Goal: Task Accomplishment & Management: Complete application form

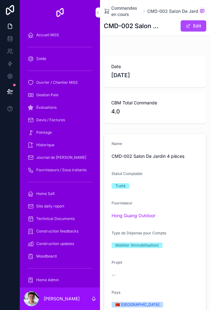
scroll to position [391, 0]
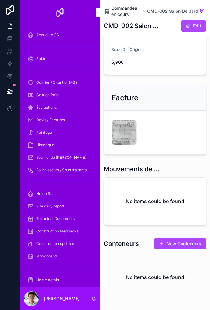
click at [124, 7] on span "Commandes en cours" at bounding box center [126, 11] width 30 height 12
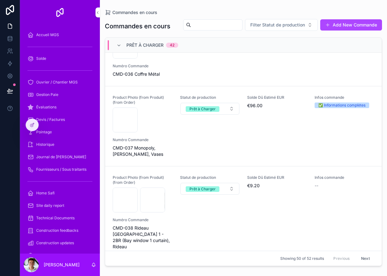
scroll to position [3560, 0]
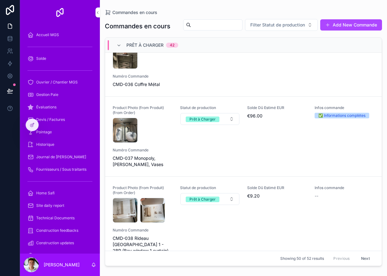
click at [166, 143] on div "42517b7c810fb905a43d60423379c752-(1) .jpg" at bounding box center [143, 130] width 60 height 25
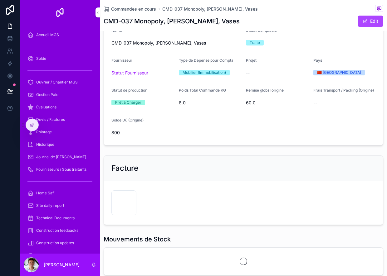
scroll to position [92, 0]
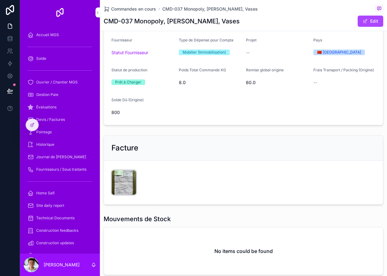
click at [0, 0] on div "CleanShot-2025-09-03-at-23.38.49@2x .png" at bounding box center [0, 0] width 0 height 0
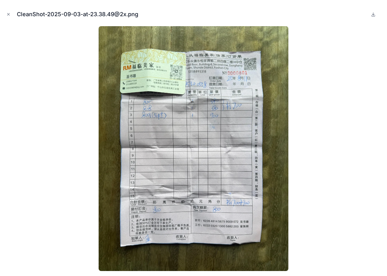
click at [209, 15] on button at bounding box center [372, 14] width 7 height 7
click at [209, 17] on button at bounding box center [372, 14] width 7 height 7
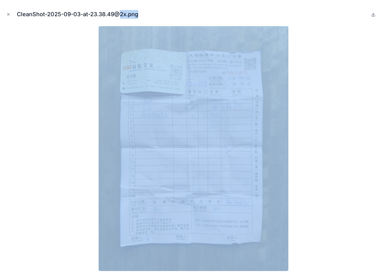
click at [209, 119] on img at bounding box center [194, 148] width 190 height 245
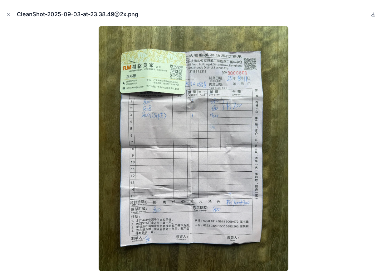
click at [209, 129] on div at bounding box center [193, 148] width 377 height 245
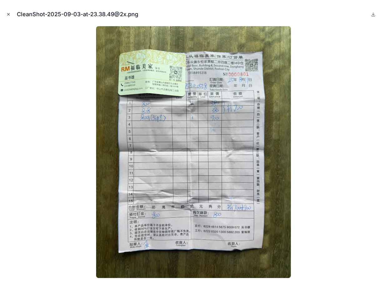
click at [9, 14] on icon "Close modal" at bounding box center [8, 14] width 2 height 2
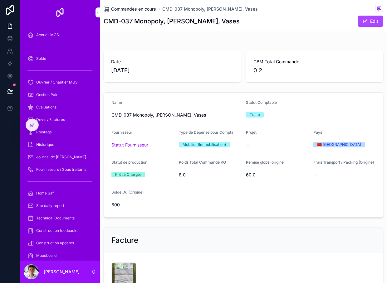
click at [144, 8] on span "Commandes en cours" at bounding box center [133, 9] width 45 height 6
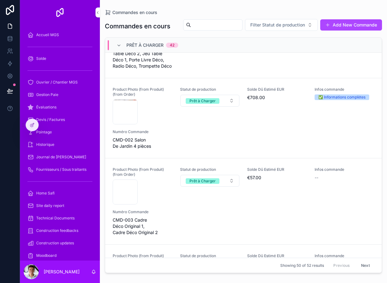
scroll to position [596, 0]
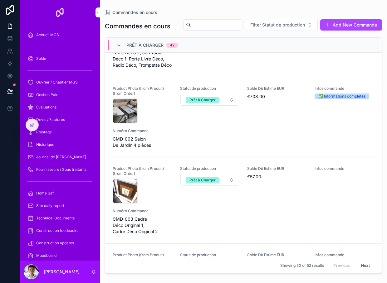
click at [191, 146] on div "Product Photo (from Produit) (from Order) CleanShot-2025-09-03-at-20.14.41@2x .…" at bounding box center [243, 117] width 261 height 62
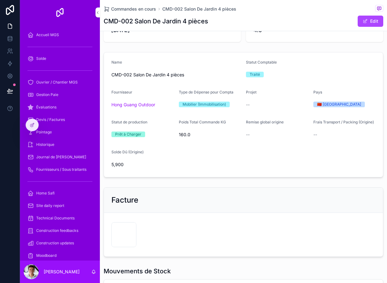
scroll to position [113, 0]
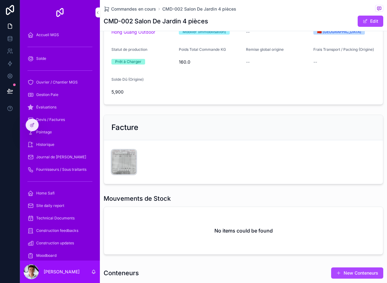
click at [124, 162] on div "CleanShot-2025-09-03-at-23.37.49@2x .png" at bounding box center [123, 162] width 25 height 25
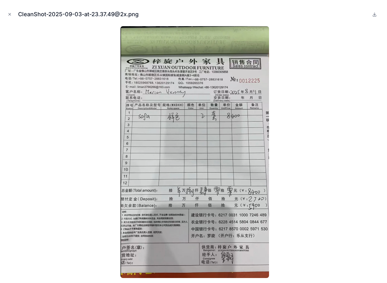
scroll to position [0, 0]
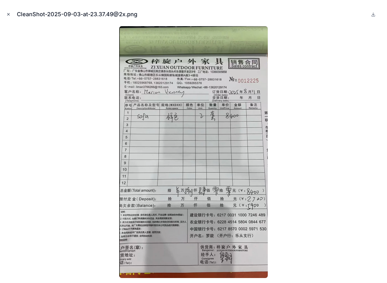
click at [8, 15] on icon "Close modal" at bounding box center [8, 14] width 4 height 4
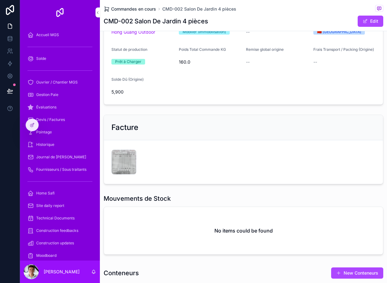
click at [141, 9] on span "Commandes en cours" at bounding box center [133, 9] width 45 height 6
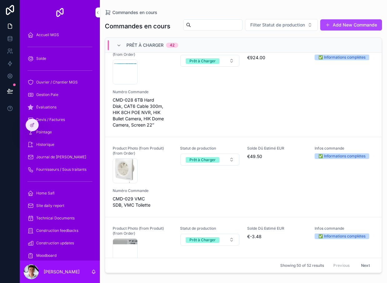
scroll to position [2956, 0]
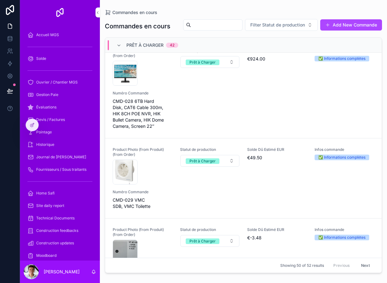
click at [154, 123] on span "CMD-028 6TB Hard Disk, CAT6 Cable 300m, HIK 8CH POE NVR, HIK Bullet Camera, HIK…" at bounding box center [143, 113] width 60 height 31
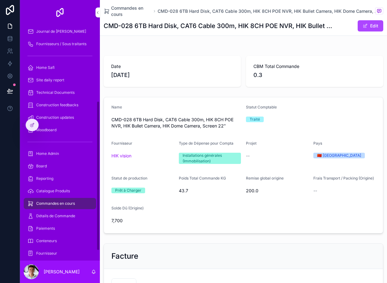
scroll to position [139, 0]
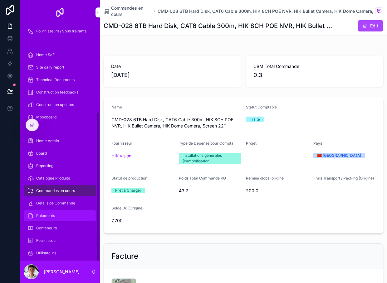
click at [66, 215] on div "Paiements" at bounding box center [59, 216] width 65 height 10
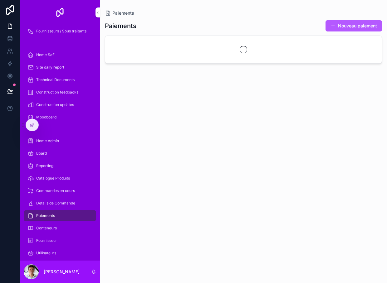
click at [350, 24] on button "Nouveau paiement" at bounding box center [353, 25] width 56 height 11
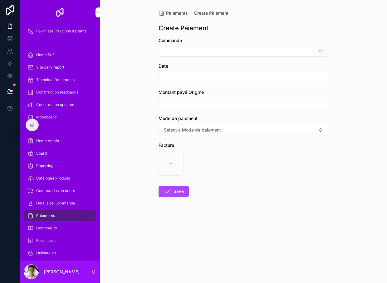
click at [209, 104] on input "scrollable content" at bounding box center [243, 103] width 169 height 9
type input "*******"
click at [221, 53] on button "Select Button" at bounding box center [243, 51] width 170 height 11
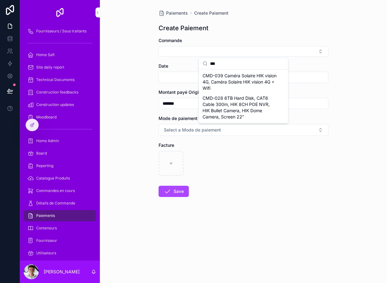
type input "***"
click at [249, 107] on span "CMD-028 6TB Hard Disk, CAT6 Cable 300m, HIK 8CH POE NVR, HIK Bullet Camera, HIK…" at bounding box center [239, 107] width 74 height 25
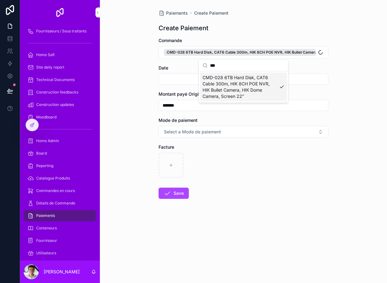
click at [173, 76] on input "scrollable content" at bounding box center [243, 79] width 169 height 9
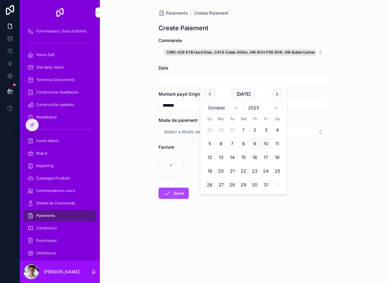
click at [256, 144] on button "9" at bounding box center [254, 143] width 11 height 11
type input "*********"
click at [320, 165] on div "scrollable content" at bounding box center [243, 165] width 170 height 25
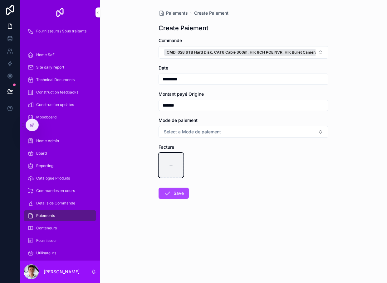
click at [171, 168] on div "scrollable content" at bounding box center [170, 165] width 25 height 25
type input "**********"
click at [174, 194] on button "Save" at bounding box center [173, 193] width 30 height 11
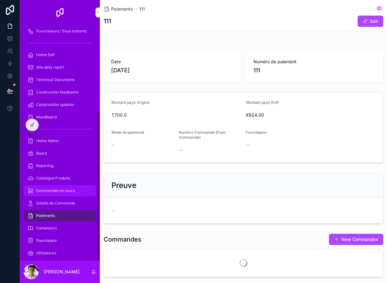
click at [43, 191] on span "Commandes en cours" at bounding box center [55, 190] width 39 height 5
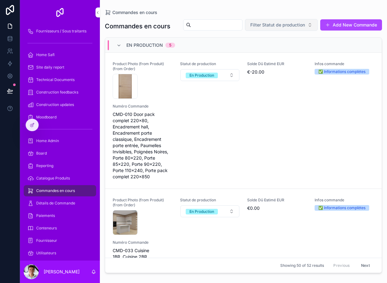
click at [305, 27] on span "Filter Statut de production" at bounding box center [277, 25] width 55 height 6
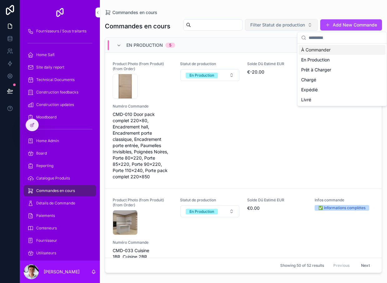
scroll to position [0, 0]
click at [354, 11] on div "Commandes en cours" at bounding box center [243, 12] width 277 height 5
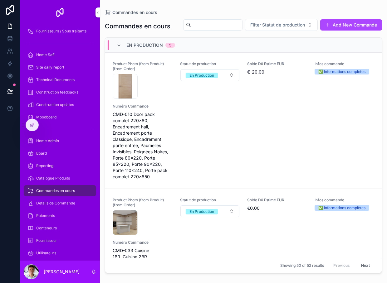
scroll to position [0, 0]
click at [34, 125] on icon at bounding box center [32, 125] width 5 height 5
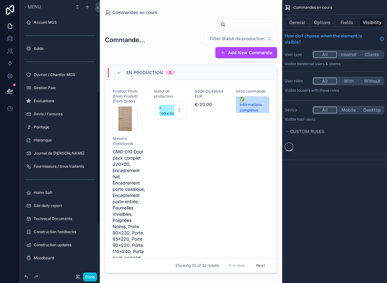
scroll to position [191, 0]
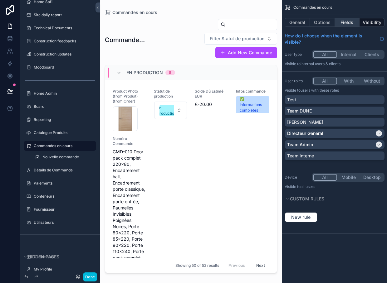
click at [353, 20] on button "Fields" at bounding box center [347, 22] width 25 height 9
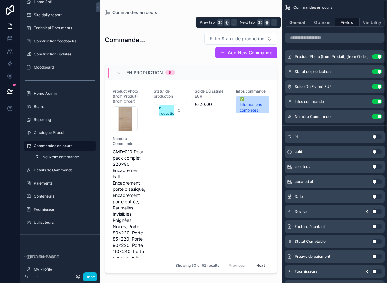
scroll to position [0, 0]
click at [303, 24] on button "General" at bounding box center [297, 22] width 25 height 9
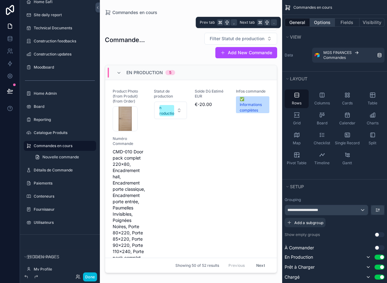
click at [322, 21] on button "Options" at bounding box center [322, 22] width 25 height 9
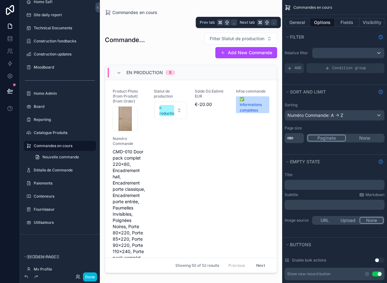
click at [371, 113] on div "Numéro Commande: A -> Z" at bounding box center [334, 115] width 99 height 10
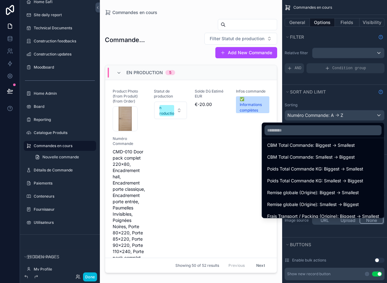
scroll to position [112, 0]
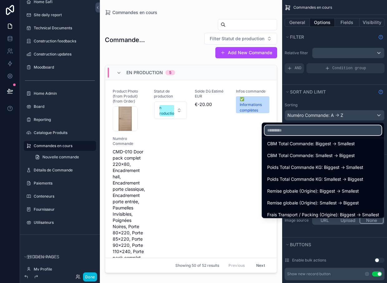
click at [345, 129] on input "text" at bounding box center [323, 130] width 117 height 10
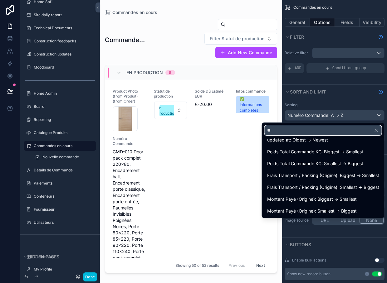
scroll to position [0, 0]
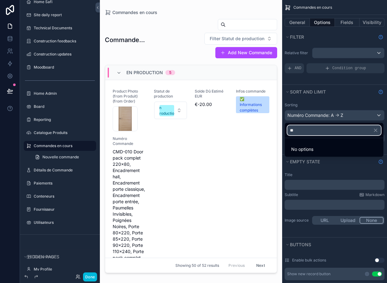
type input "*"
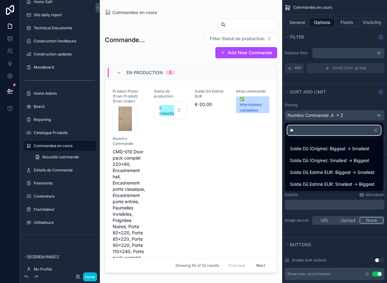
type input "***"
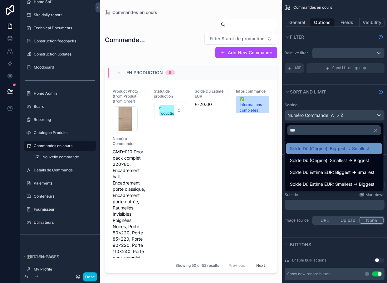
click at [365, 146] on span "Solde Dû (Origine): Biggest -> Smallest" at bounding box center [329, 148] width 79 height 7
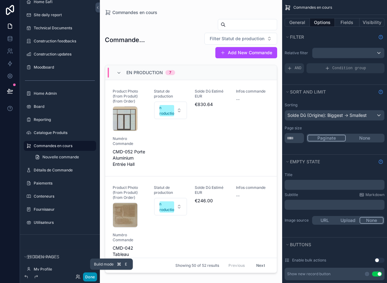
click at [90, 275] on button "Done" at bounding box center [90, 277] width 14 height 9
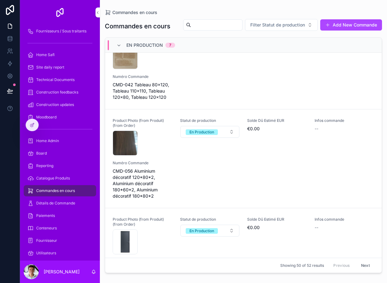
scroll to position [97, 0]
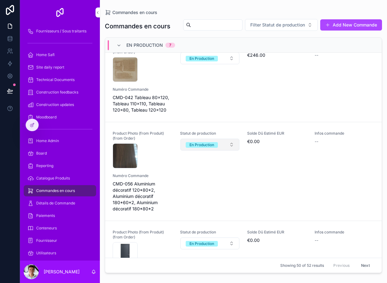
click at [219, 151] on button "En Production" at bounding box center [209, 145] width 59 height 12
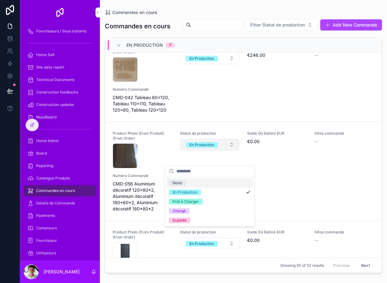
scroll to position [0, 0]
click at [204, 202] on div "Prêt à Charger" at bounding box center [209, 201] width 87 height 9
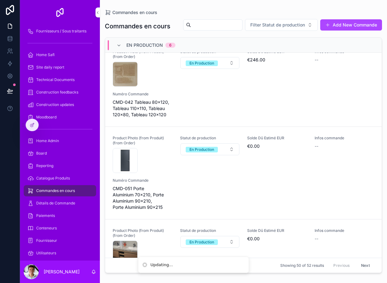
scroll to position [90, 0]
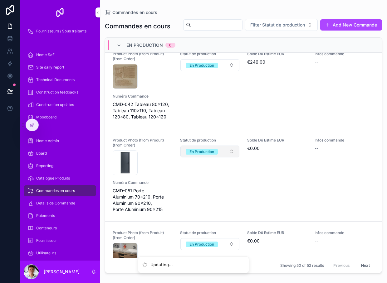
click at [222, 158] on button "En Production" at bounding box center [209, 152] width 59 height 12
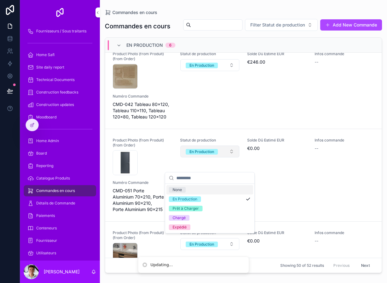
scroll to position [0, 0]
click at [207, 213] on div "Prêt à Charger" at bounding box center [209, 208] width 87 height 9
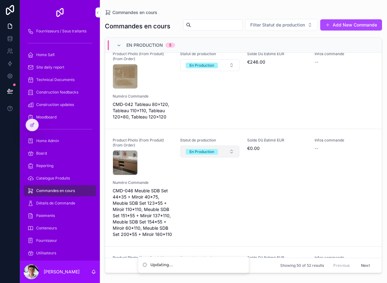
click at [223, 158] on button "En Production" at bounding box center [209, 152] width 59 height 12
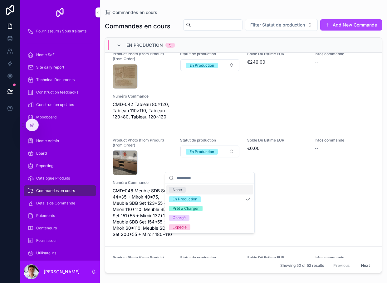
click at [201, 209] on span "Prêt à Charger" at bounding box center [186, 209] width 34 height 6
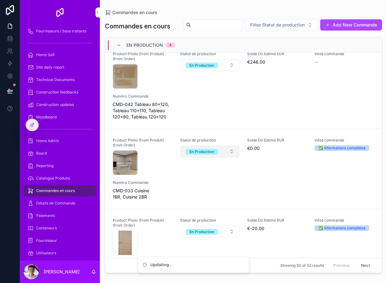
click at [225, 158] on button "En Production" at bounding box center [209, 152] width 59 height 12
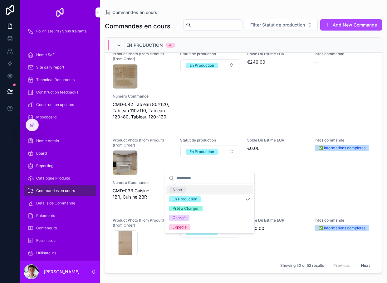
click at [203, 206] on div "Prêt à Charger" at bounding box center [209, 208] width 87 height 9
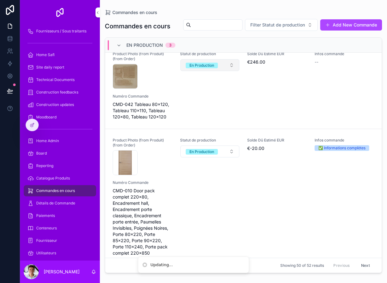
click at [226, 71] on button "En Production" at bounding box center [209, 65] width 59 height 12
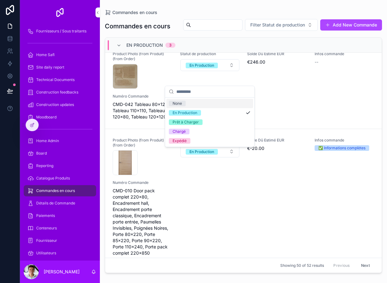
click at [212, 123] on div "Prêt à Charger" at bounding box center [209, 122] width 87 height 9
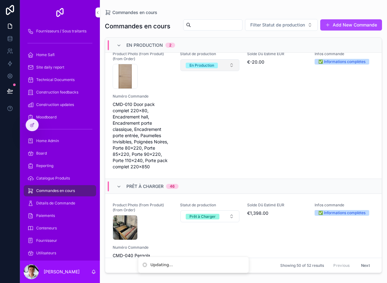
click at [215, 68] on span "En Production" at bounding box center [202, 66] width 32 height 6
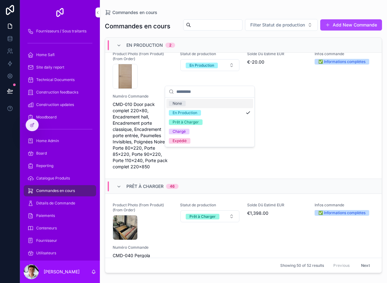
click at [207, 125] on div "Prêt à Charger" at bounding box center [209, 122] width 87 height 9
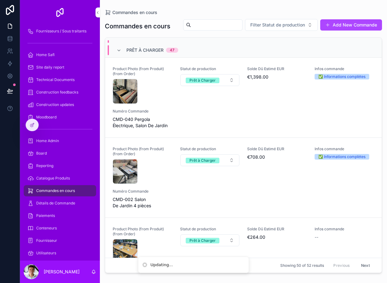
click at [345, 138] on link "Product Photo (from Produit) (from Order) CleanShot-2025-09-03-at-20.45.56@2x .…" at bounding box center [243, 98] width 276 height 80
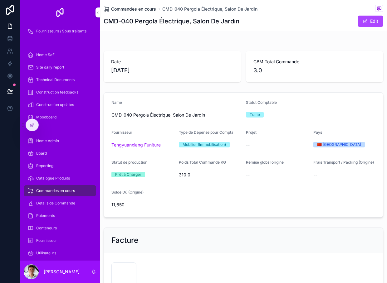
click at [142, 8] on span "Commandes en cours" at bounding box center [133, 9] width 45 height 6
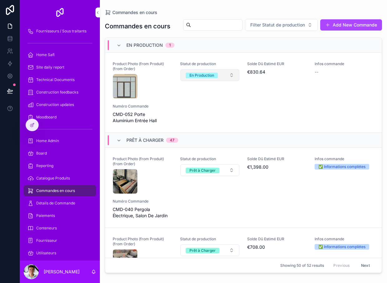
click at [221, 81] on button "En Production" at bounding box center [209, 75] width 59 height 12
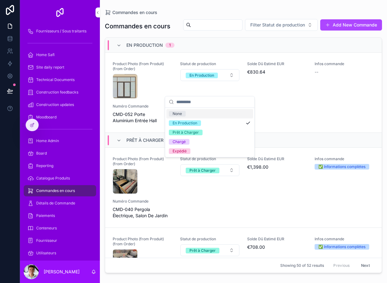
click at [210, 137] on div "Prêt à Charger" at bounding box center [209, 132] width 87 height 9
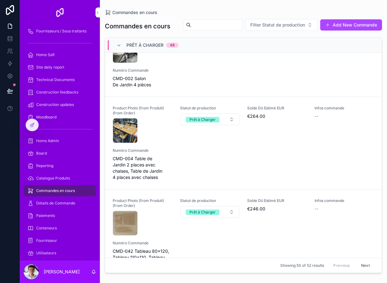
scroll to position [191, 0]
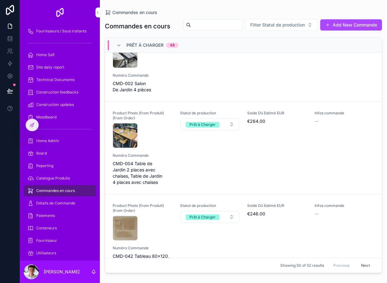
click at [284, 181] on div "Product Photo (from Produit) (from Order) CleanShot-2025-09-03-at-20.15.11@2x .…" at bounding box center [243, 148] width 261 height 75
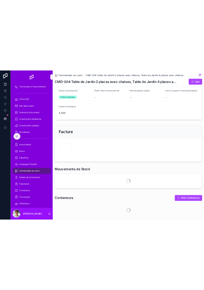
scroll to position [137, 0]
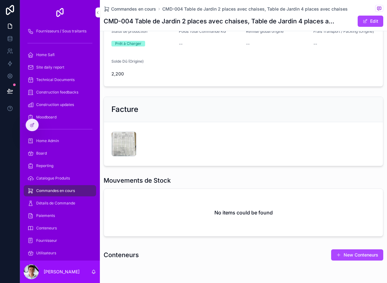
click at [103, 166] on div "Facture CleanShot-2025-09-03-at-23.17.54@2x .png" at bounding box center [243, 131] width 287 height 75
click at [124, 148] on div "CleanShot-2025-09-03-at-23.17.54@2x .png" at bounding box center [123, 144] width 25 height 25
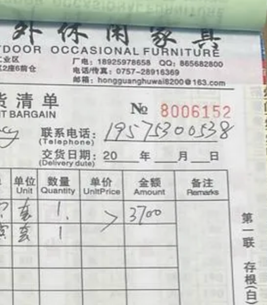
scroll to position [114, 0]
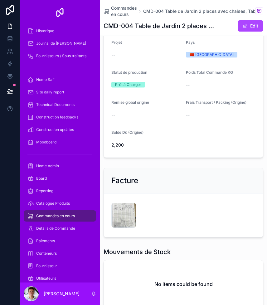
click at [66, 217] on span "Commandes en cours" at bounding box center [55, 215] width 39 height 5
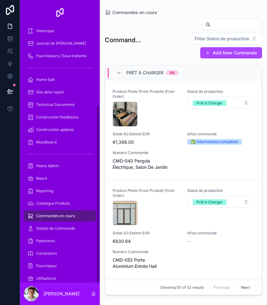
click at [69, 212] on div "Commandes en cours" at bounding box center [59, 216] width 65 height 10
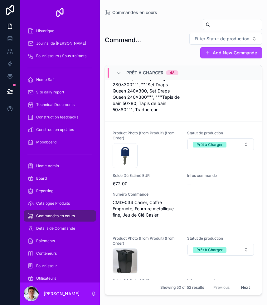
scroll to position [1179, 0]
click at [166, 161] on div "cle-passe-partout .webp" at bounding box center [146, 155] width 67 height 25
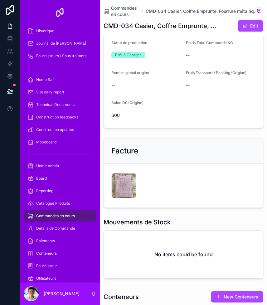
scroll to position [168, 0]
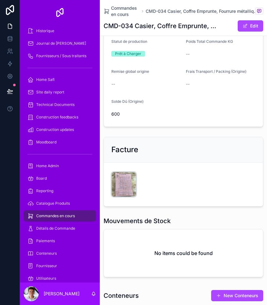
click at [122, 173] on div "CleanShot-2025-09-03-at-23.30.18@2x .png" at bounding box center [123, 184] width 25 height 25
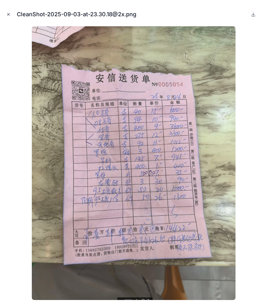
click at [8, 15] on icon "Close modal" at bounding box center [8, 14] width 2 height 2
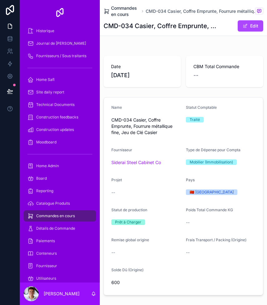
click at [132, 11] on span "Commandes en cours" at bounding box center [125, 11] width 28 height 12
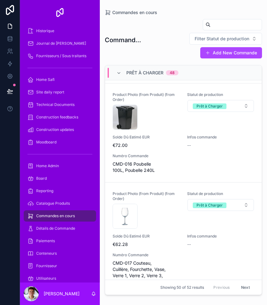
scroll to position [1325, 0]
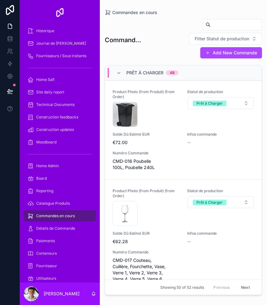
click at [164, 204] on div "1636065 .jpg" at bounding box center [146, 213] width 67 height 25
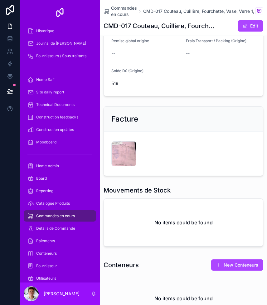
scroll to position [202, 0]
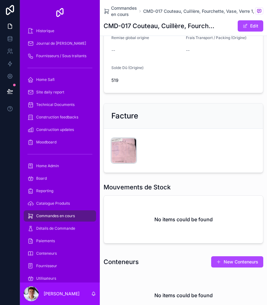
click at [118, 151] on div "CleanShot-2025-09-03-at-22.58.54@2x .png" at bounding box center [123, 150] width 25 height 25
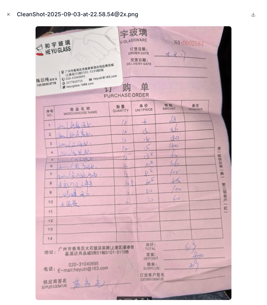
click at [8, 15] on icon "Close modal" at bounding box center [8, 14] width 4 height 4
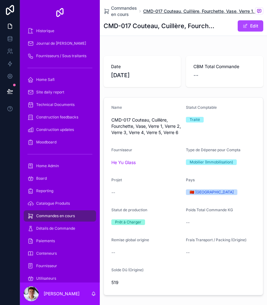
click at [164, 8] on span "CMD-017 Couteau, Cuillère, Fourchette, Vase, Verre 1, Verre 2, Verre 3, Verre 4…" at bounding box center [201, 11] width 117 height 6
click at [127, 5] on span "Commandes en cours" at bounding box center [124, 11] width 26 height 12
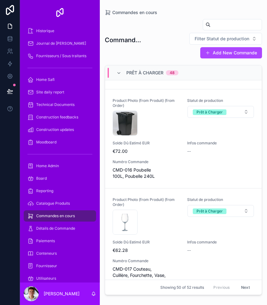
scroll to position [1311, 0]
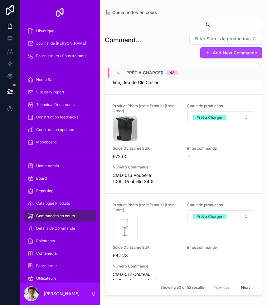
click at [171, 164] on div "Numéro Commande CMD-016 Poubelle 100L, Poubelle 240L" at bounding box center [146, 174] width 67 height 20
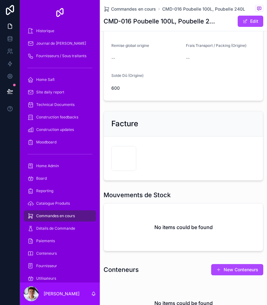
scroll to position [183, 0]
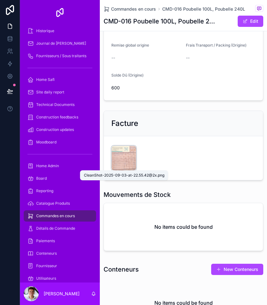
click at [121, 149] on div "CleanShot-2025-09-03-at-22.55.42@2x .png" at bounding box center [123, 157] width 25 height 25
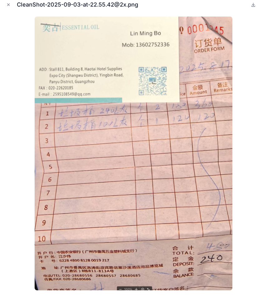
scroll to position [10, 0]
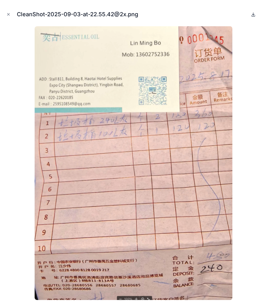
click at [254, 17] on icon at bounding box center [253, 14] width 5 height 5
click at [6, 17] on button "Close modal" at bounding box center [8, 14] width 7 height 7
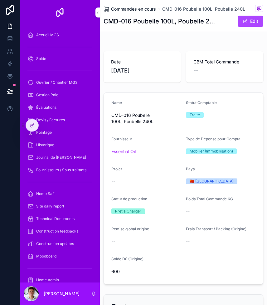
click at [140, 6] on span "Commandes en cours" at bounding box center [133, 9] width 45 height 6
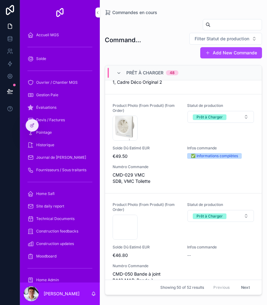
scroll to position [1620, 0]
click at [168, 164] on span "Numéro Commande" at bounding box center [146, 166] width 67 height 5
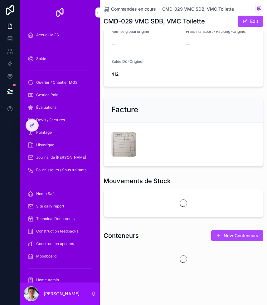
scroll to position [203, 0]
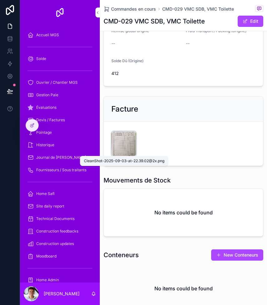
click at [0, 0] on span "CleanShot-2025-09-03-at-22.39.02@2x" at bounding box center [0, 0] width 0 height 0
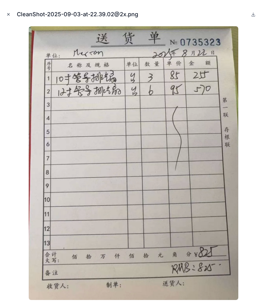
click at [10, 15] on icon "Close modal" at bounding box center [8, 14] width 4 height 4
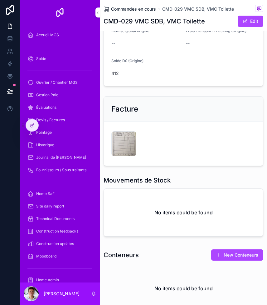
click at [142, 9] on span "Commandes en cours" at bounding box center [133, 9] width 45 height 6
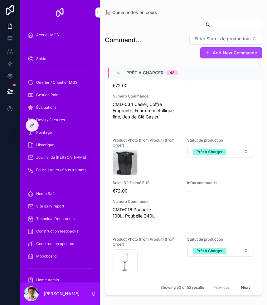
scroll to position [1270, 0]
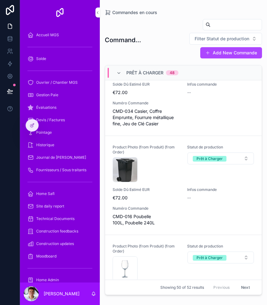
click at [159, 177] on div "Product Photo (from Produit) (from Order) CleanShot-2025-09-03-at-20.33.15@2x .…" at bounding box center [184, 184] width 142 height 81
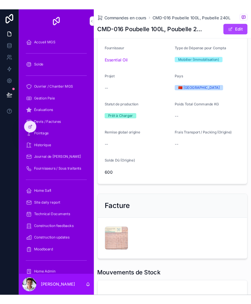
scroll to position [98, 0]
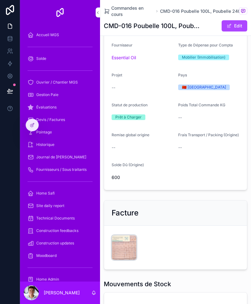
click at [0, 0] on div "CleanShot-2025-09-03-at-22.55.42@2x .png" at bounding box center [0, 0] width 0 height 0
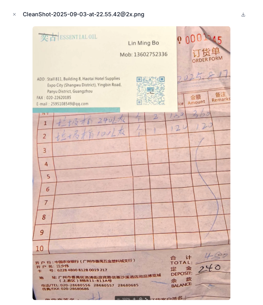
scroll to position [10, 0]
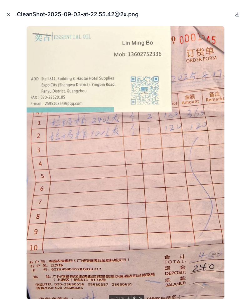
click at [8, 16] on icon "Close modal" at bounding box center [8, 14] width 4 height 4
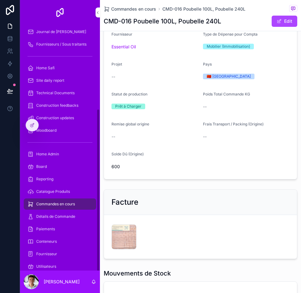
scroll to position [125, 0]
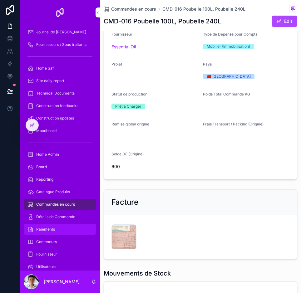
click at [62, 224] on div "Paiements" at bounding box center [59, 229] width 65 height 10
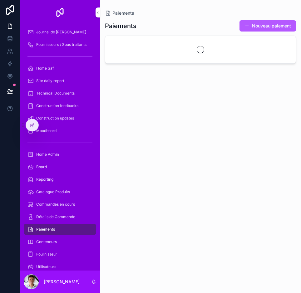
click at [267, 20] on button "Nouveau paiement" at bounding box center [267, 25] width 56 height 11
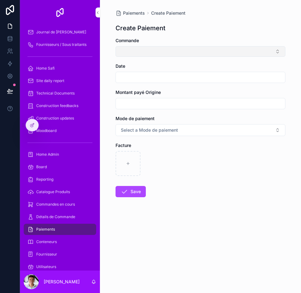
click at [180, 46] on button "Select Button" at bounding box center [200, 51] width 170 height 11
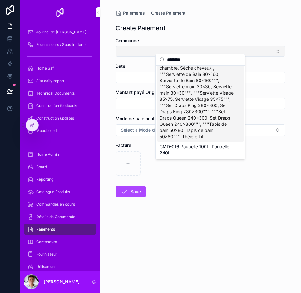
scroll to position [41, 0]
type input "********"
click at [215, 151] on span "CMD-016 Poubelle 100L, Poubelle 240L" at bounding box center [196, 150] width 74 height 12
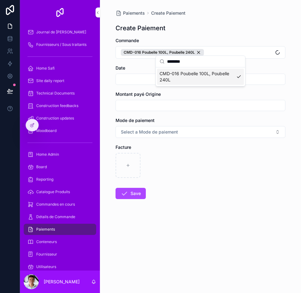
scroll to position [0, 0]
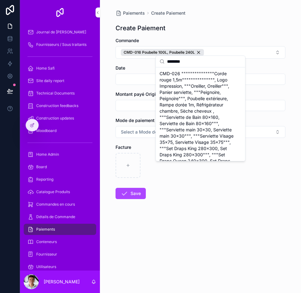
click at [209, 179] on form "Commande CMD-016 Poubelle 100L, Poubelle 240L Date Montant payé Origine Mode de…" at bounding box center [200, 138] width 170 height 202
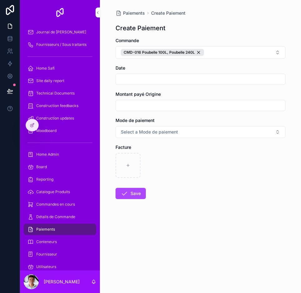
click at [172, 77] on input "scrollable content" at bounding box center [200, 79] width 169 height 9
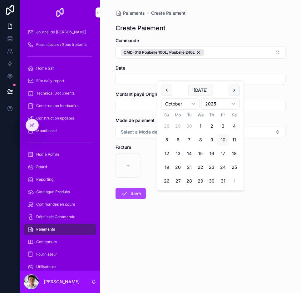
click at [224, 141] on button "10" at bounding box center [222, 139] width 11 height 11
type input "**********"
click at [132, 101] on input "scrollable content" at bounding box center [200, 105] width 169 height 9
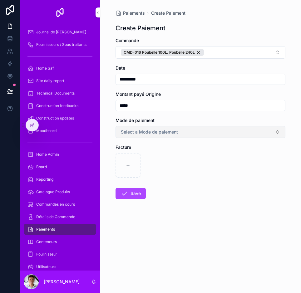
type input "*****"
click at [189, 130] on button "Select a Mode de paiement" at bounding box center [200, 132] width 170 height 12
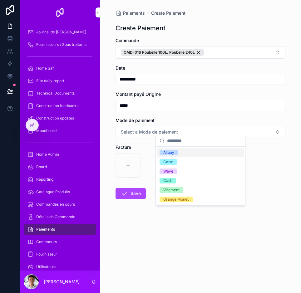
click at [183, 153] on div "Alipay" at bounding box center [200, 152] width 87 height 9
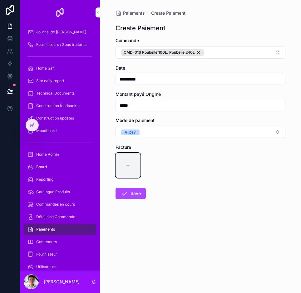
click at [124, 164] on div "scrollable content" at bounding box center [127, 165] width 25 height 25
type input "**********"
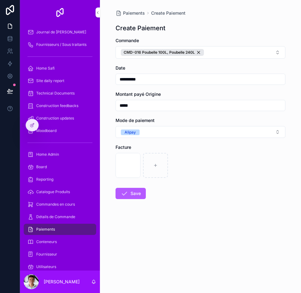
click at [139, 191] on button "Save" at bounding box center [130, 193] width 30 height 11
